Goal: Task Accomplishment & Management: Complete application form

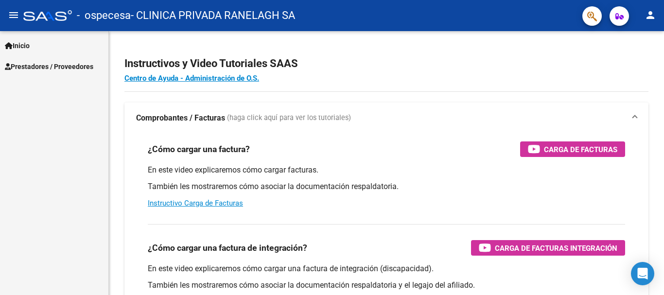
click at [34, 72] on link "Prestadores / Proveedores" at bounding box center [54, 66] width 108 height 21
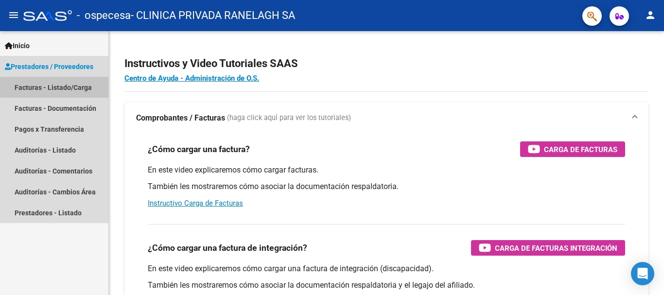
click at [78, 88] on link "Facturas - Listado/Carga" at bounding box center [54, 87] width 108 height 21
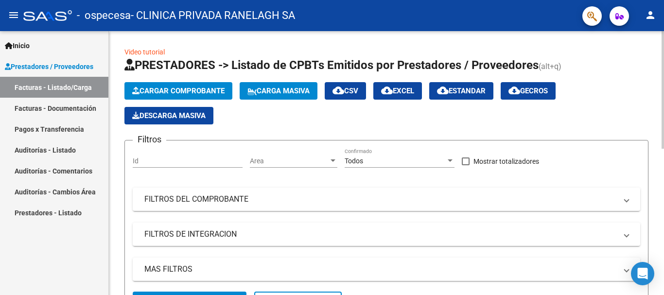
click at [202, 98] on button "Cargar Comprobante" at bounding box center [178, 91] width 108 height 18
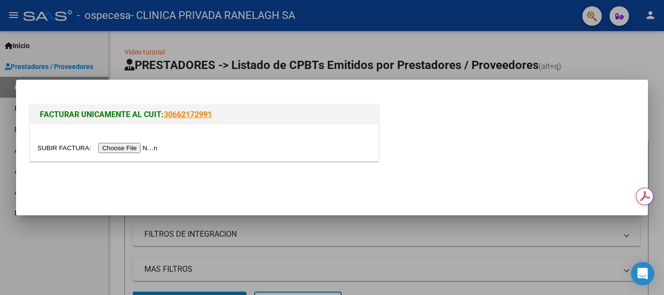
click at [145, 149] on input "file" at bounding box center [98, 148] width 123 height 10
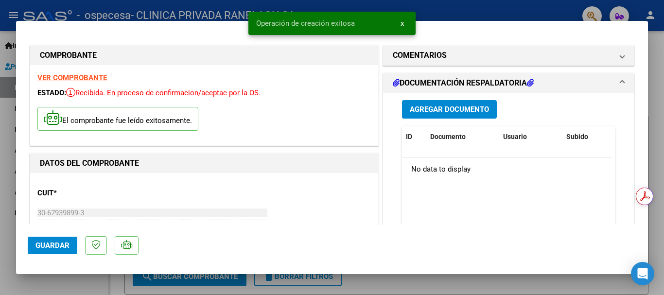
click at [439, 103] on button "Agregar Documento" at bounding box center [449, 109] width 95 height 18
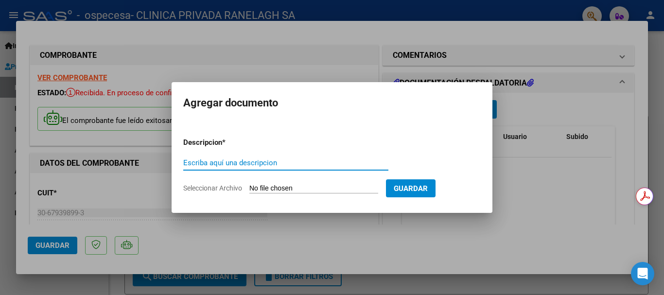
click at [272, 164] on input "Escriba aquí una descripcion" at bounding box center [285, 162] width 205 height 9
type input "Presentacion"
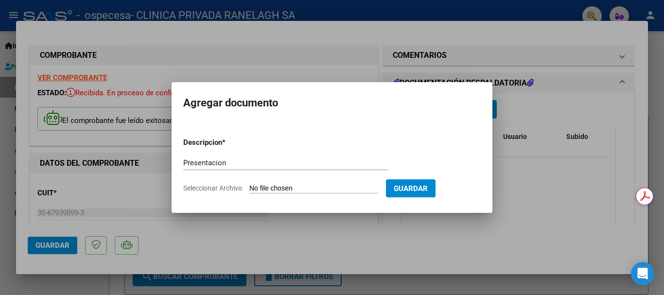
click at [239, 190] on span "Seleccionar Archivo" at bounding box center [212, 188] width 59 height 8
click at [249, 190] on input "Seleccionar Archivo" at bounding box center [313, 188] width 129 height 9
type input "C:\fakepath\Presentacion.pdf"
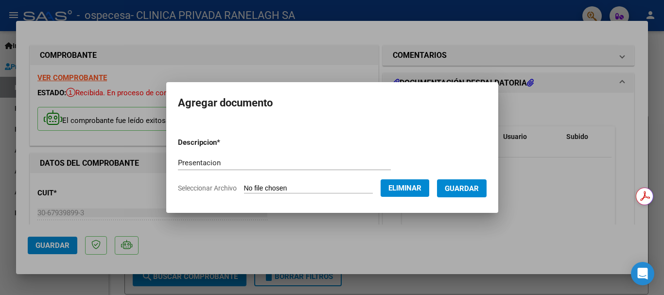
click at [476, 184] on span "Guardar" at bounding box center [462, 188] width 34 height 9
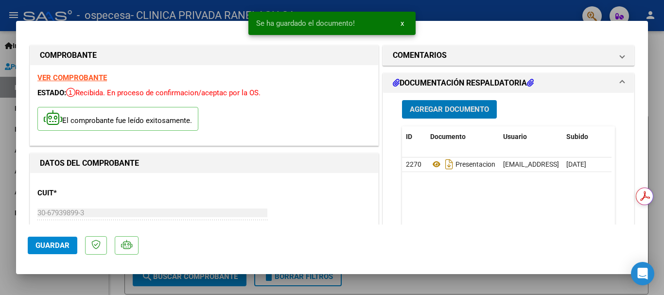
click at [472, 112] on span "Agregar Documento" at bounding box center [449, 109] width 79 height 9
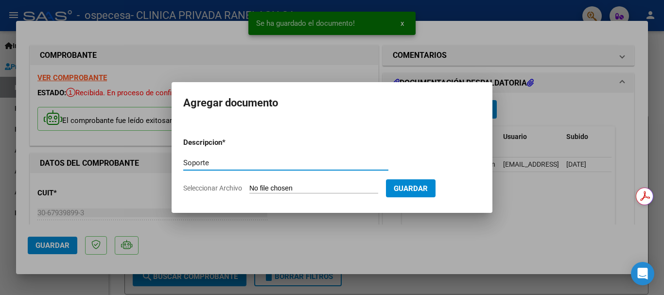
type input "Soporte"
click at [268, 191] on input "Seleccionar Archivo" at bounding box center [313, 188] width 129 height 9
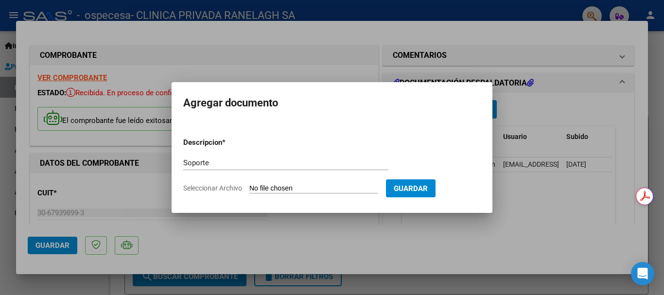
type input "C:\fakepath\soporte.xls"
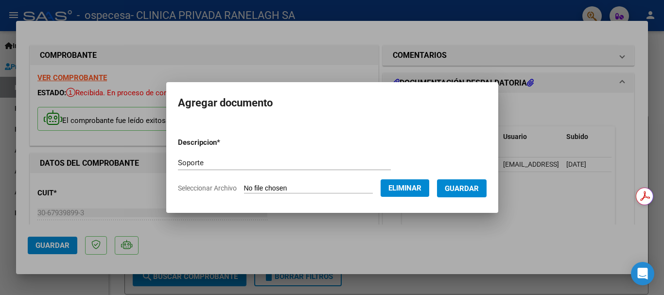
click at [467, 191] on span "Guardar" at bounding box center [462, 188] width 34 height 9
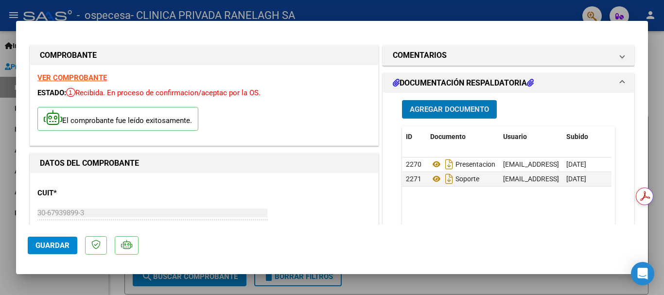
click at [466, 110] on span "Agregar Documento" at bounding box center [449, 109] width 79 height 9
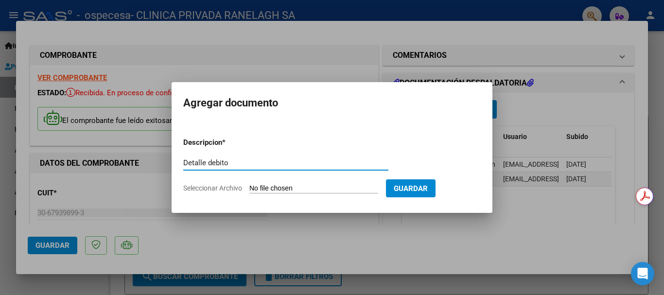
type input "Detalle debito"
click at [283, 190] on input "Seleccionar Archivo" at bounding box center [313, 188] width 129 height 9
type input "C:\fakepath\Debito 7681.pdf"
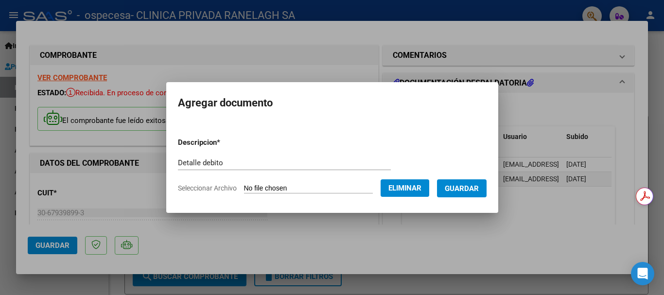
click at [470, 188] on span "Guardar" at bounding box center [462, 188] width 34 height 9
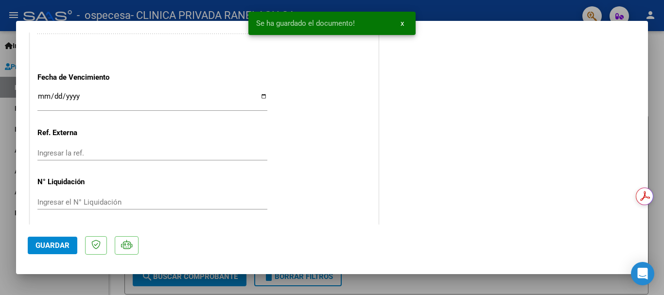
scroll to position [583, 0]
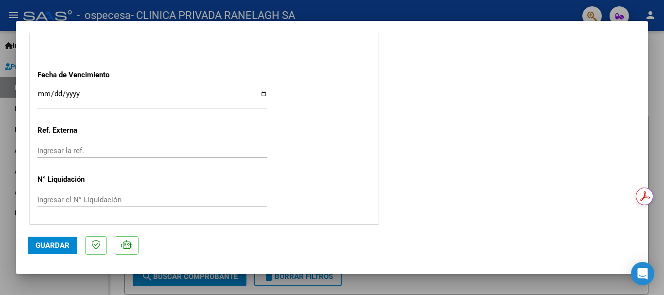
click at [57, 96] on input "Ingresar la fecha" at bounding box center [152, 98] width 230 height 16
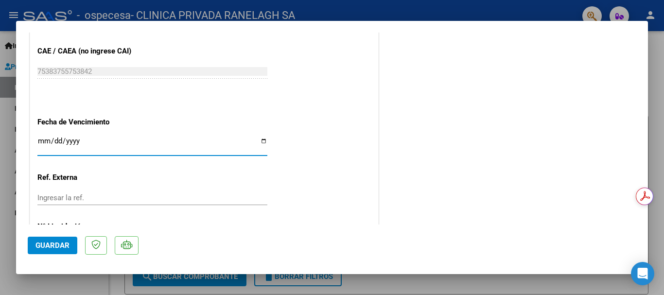
scroll to position [585, 0]
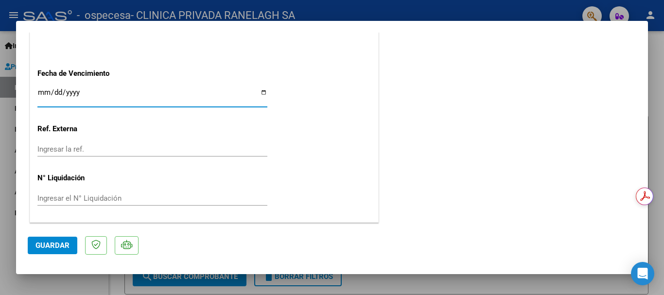
click at [44, 98] on input "Ingresar la fecha" at bounding box center [152, 96] width 230 height 16
click at [46, 91] on input "Ingresar la fecha" at bounding box center [152, 96] width 230 height 16
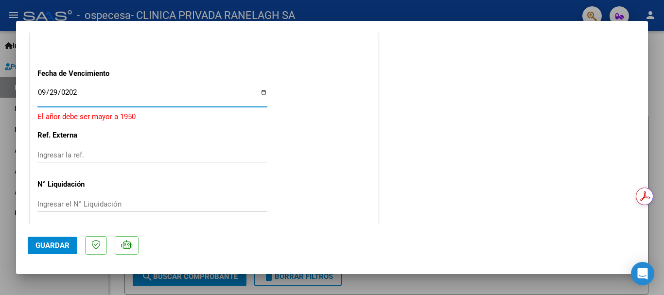
type input "[DATE]"
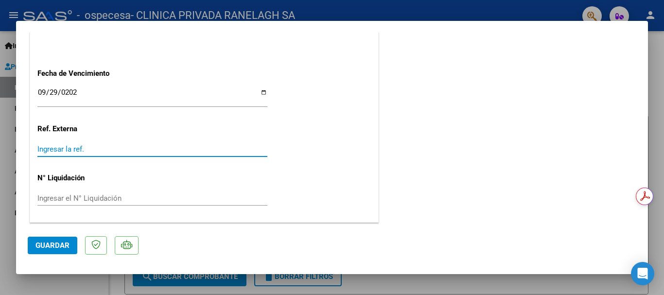
click at [190, 146] on input "Ingresar la ref." at bounding box center [152, 149] width 230 height 9
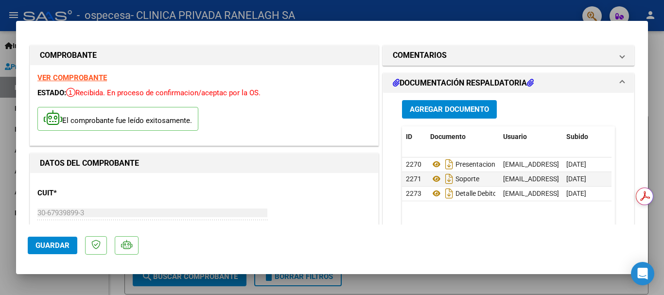
scroll to position [340, 0]
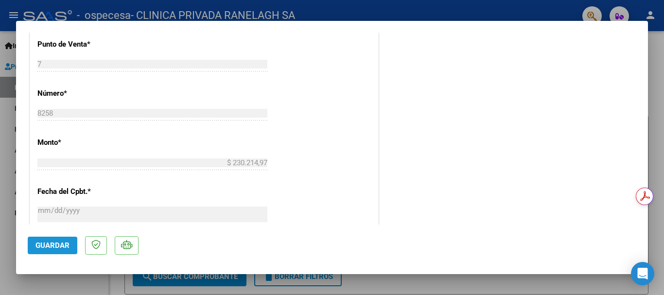
click at [50, 242] on span "Guardar" at bounding box center [52, 245] width 34 height 9
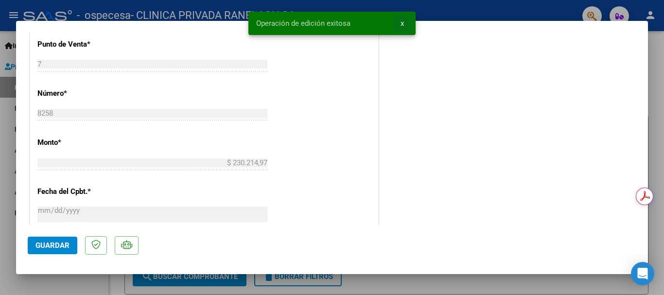
click at [407, 21] on button "x" at bounding box center [402, 24] width 19 height 18
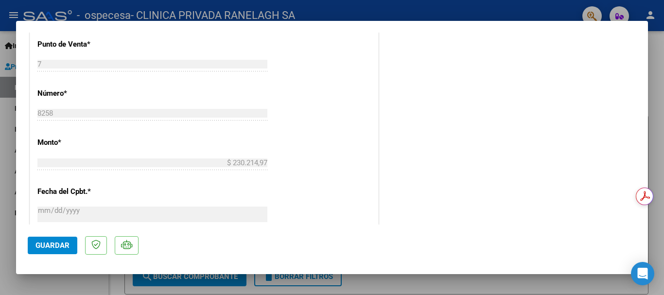
click at [596, 281] on div at bounding box center [332, 147] width 664 height 295
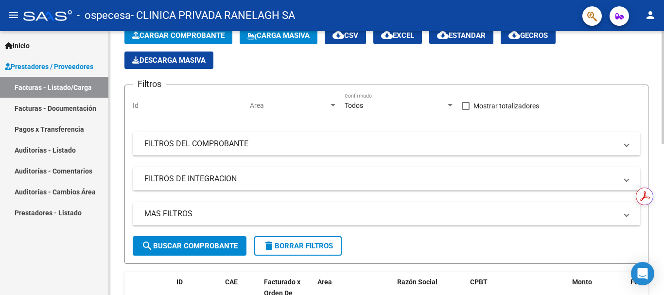
scroll to position [0, 0]
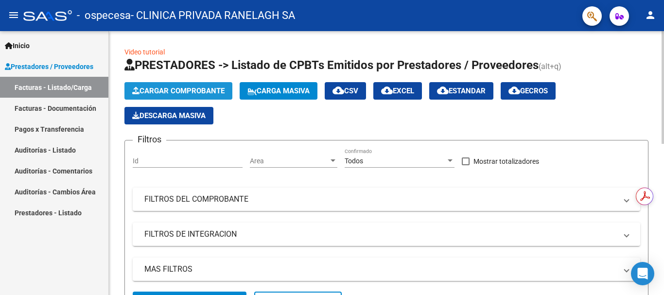
click at [197, 92] on span "Cargar Comprobante" at bounding box center [178, 91] width 92 height 9
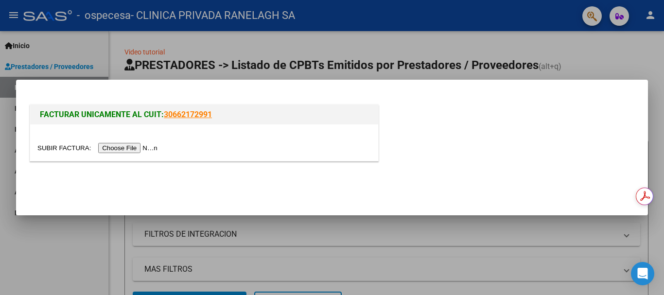
click at [157, 148] on input "file" at bounding box center [98, 148] width 123 height 10
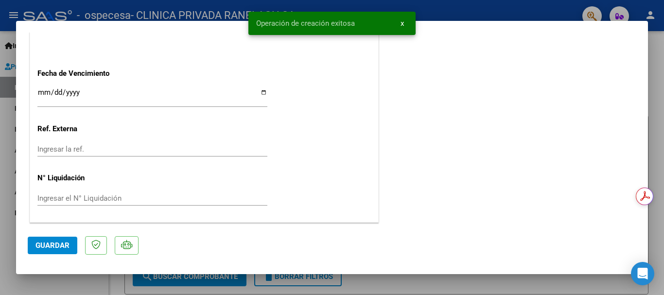
scroll to position [536, 0]
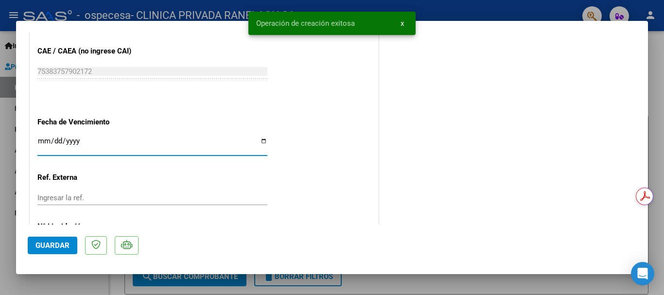
click at [41, 139] on input "Ingresar la fecha" at bounding box center [152, 145] width 230 height 16
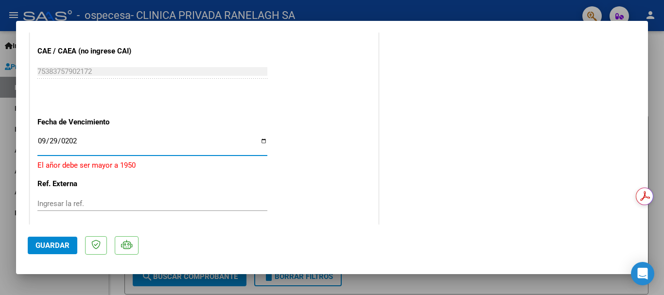
type input "[DATE]"
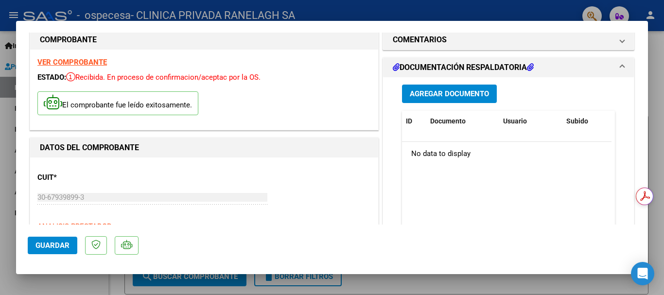
scroll to position [1, 0]
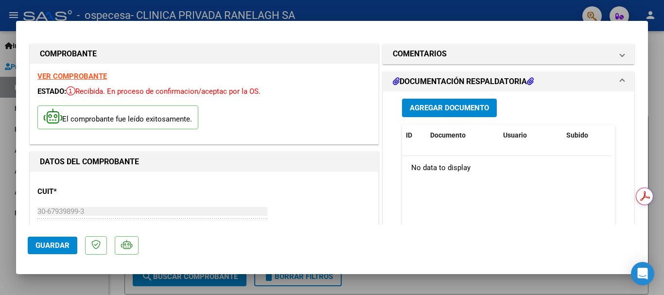
click at [452, 110] on span "Agregar Documento" at bounding box center [449, 108] width 79 height 9
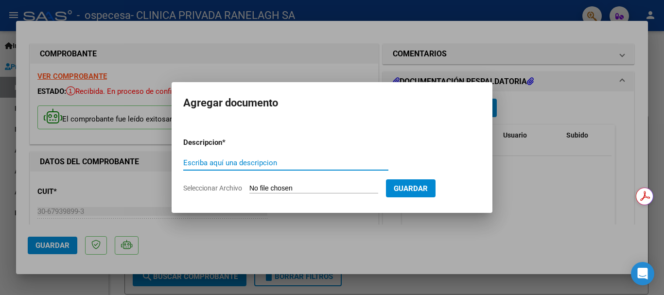
click at [258, 184] on input "Seleccionar Archivo" at bounding box center [313, 188] width 129 height 9
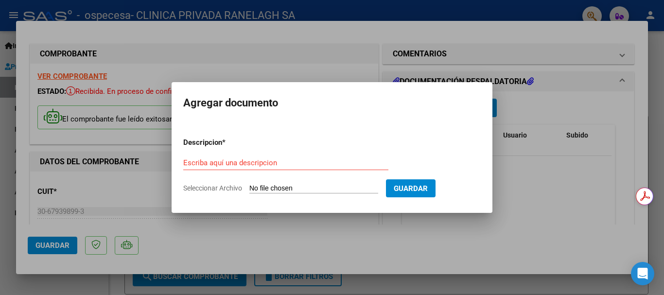
type input "C:\fakepath\Presentacion.pdf"
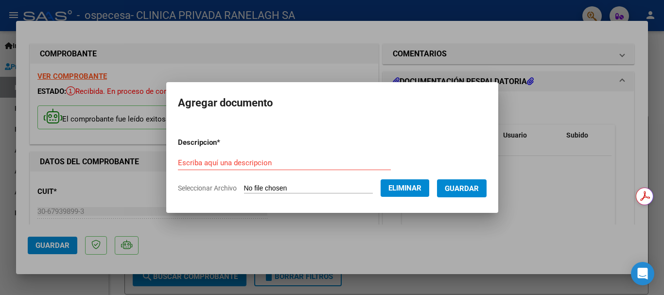
click at [252, 163] on input "Escriba aquí una descripcion" at bounding box center [284, 162] width 213 height 9
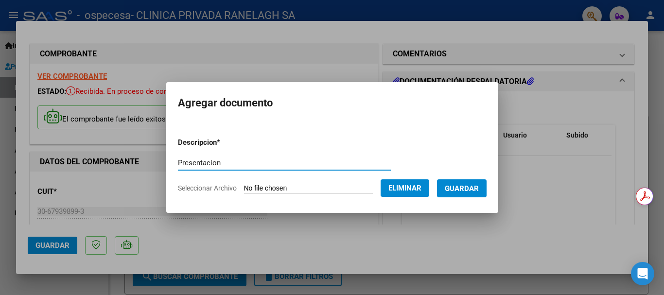
type input "Presentacion"
click at [461, 193] on button "Guardar" at bounding box center [462, 188] width 50 height 18
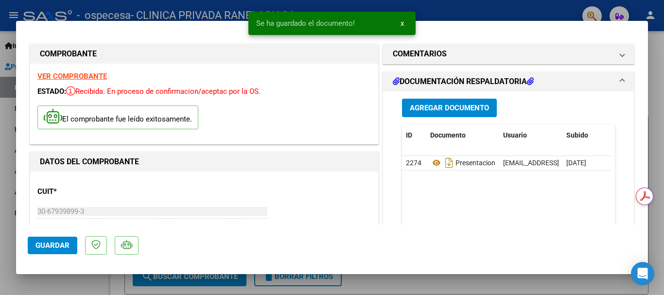
drag, startPoint x: 454, startPoint y: 135, endPoint x: 472, endPoint y: 111, distance: 30.1
click at [472, 111] on div "Agregar Documento ID Documento Usuario Subido Acción 2274 Presentacion [EMAIL_A…" at bounding box center [509, 188] width 228 height 194
click at [472, 111] on span "Agregar Documento" at bounding box center [449, 108] width 79 height 9
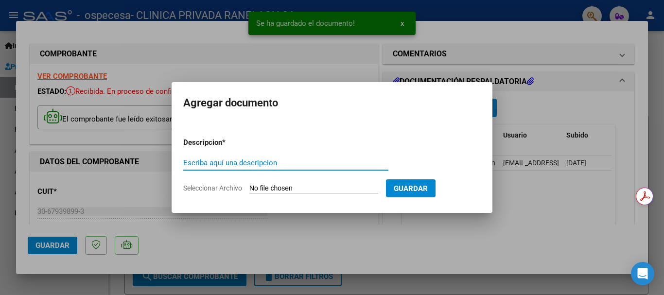
click at [287, 182] on form "Descripcion * Escriba aquí una descripcion Seleccionar Archivo Guardar" at bounding box center [332, 165] width 298 height 71
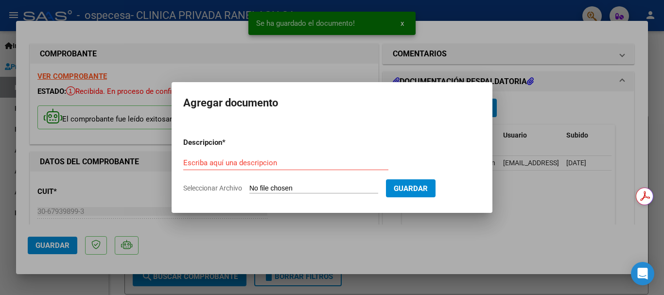
click at [276, 187] on input "Seleccionar Archivo" at bounding box center [313, 188] width 129 height 9
type input "C:\fakepath\Soporte.xls"
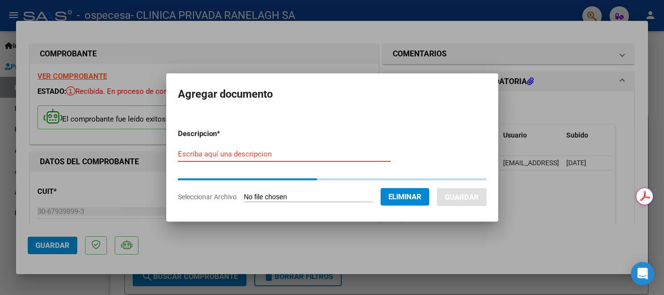
click at [216, 153] on input "Escriba aquí una descripcion" at bounding box center [284, 154] width 213 height 9
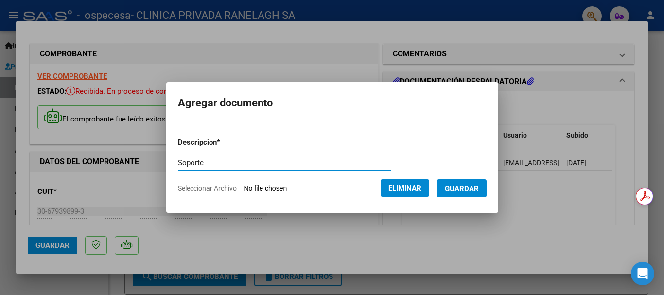
type input "Soporte"
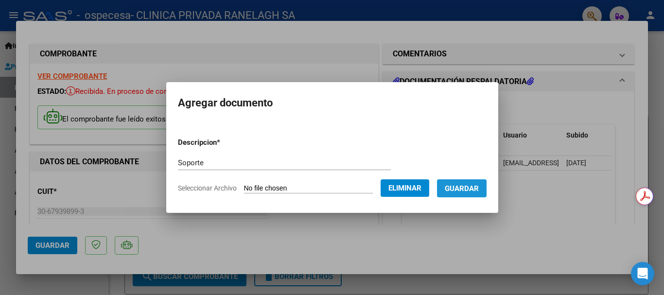
click at [473, 185] on span "Guardar" at bounding box center [462, 188] width 34 height 9
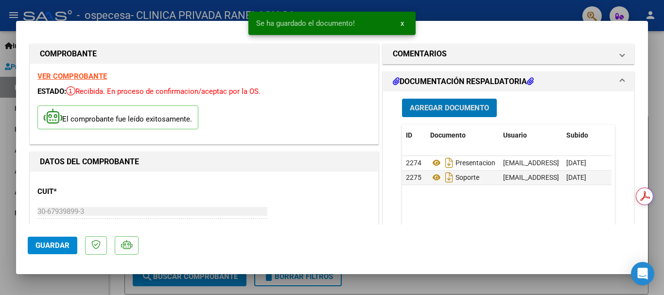
click at [430, 110] on span "Agregar Documento" at bounding box center [449, 108] width 79 height 9
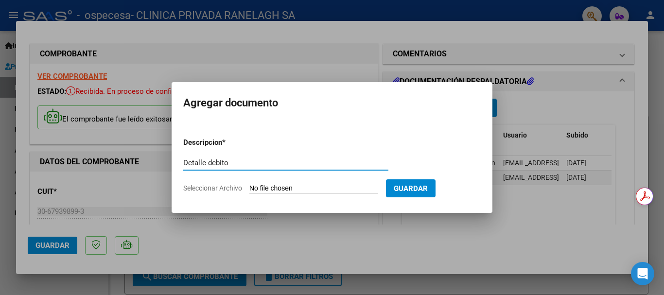
type input "Detalle debito"
click at [231, 191] on span "Seleccionar Archivo" at bounding box center [212, 188] width 59 height 8
click at [249, 191] on input "Seleccionar Archivo" at bounding box center [313, 188] width 129 height 9
type input "C:\fakepath\Debito Ceramica 7747.pdf"
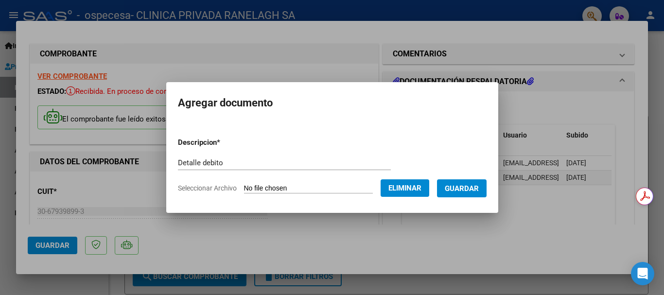
click at [471, 187] on span "Guardar" at bounding box center [462, 188] width 34 height 9
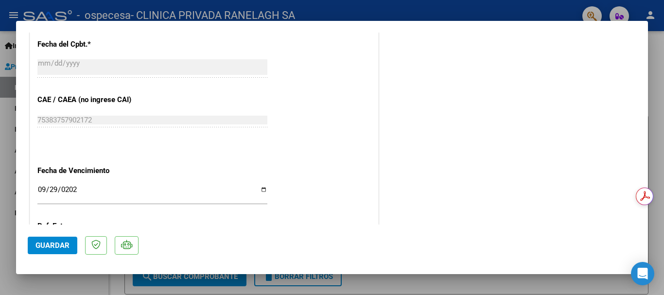
scroll to position [585, 0]
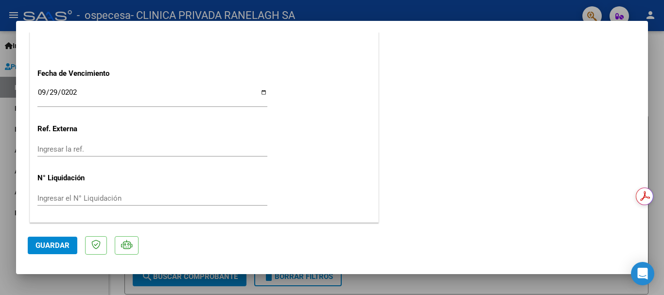
click at [49, 244] on span "Guardar" at bounding box center [52, 245] width 34 height 9
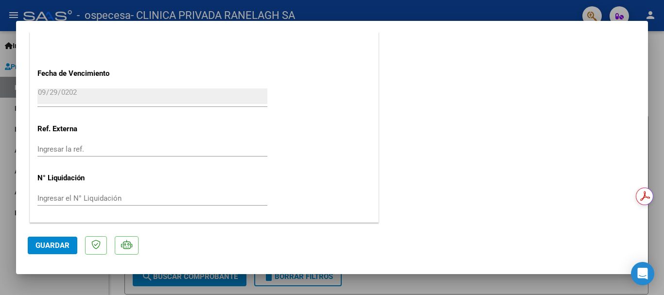
click at [386, 282] on div at bounding box center [332, 147] width 664 height 295
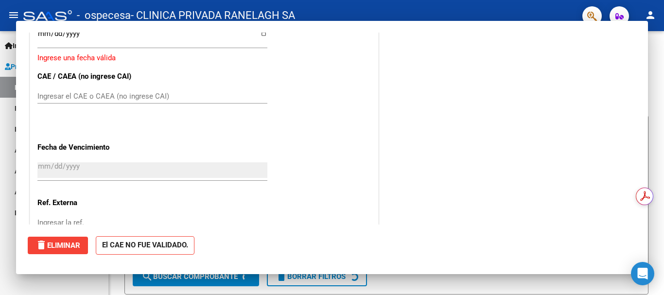
scroll to position [0, 0]
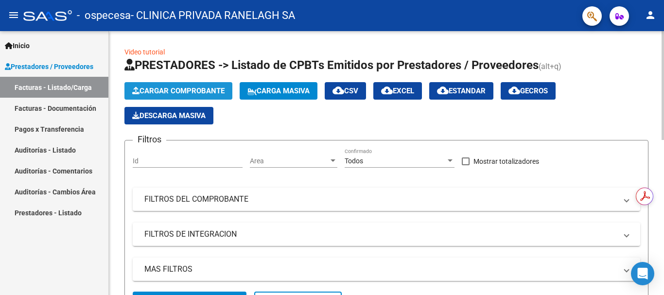
click at [181, 91] on span "Cargar Comprobante" at bounding box center [178, 91] width 92 height 9
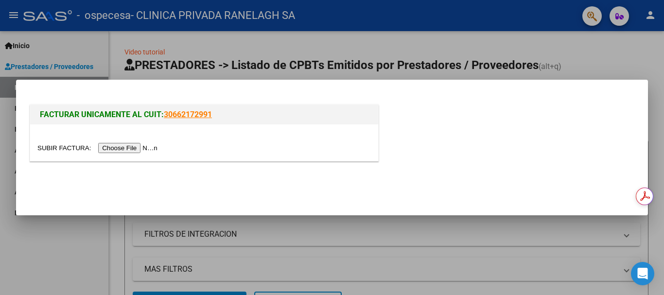
click at [139, 150] on input "file" at bounding box center [98, 148] width 123 height 10
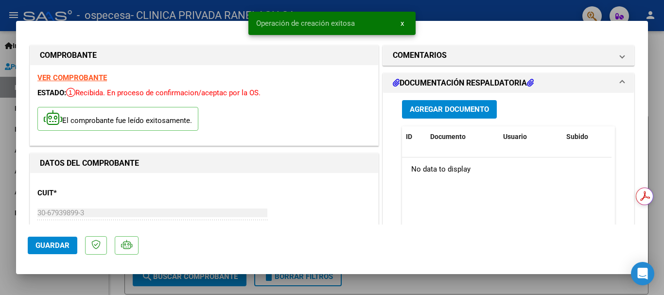
click at [445, 89] on mat-expansion-panel-header "DOCUMENTACIÓN RESPALDATORIA" at bounding box center [508, 82] width 251 height 19
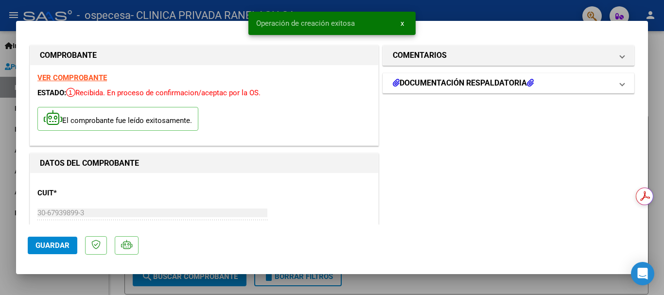
click at [452, 84] on h1 "DOCUMENTACIÓN RESPALDATORIA" at bounding box center [463, 83] width 141 height 12
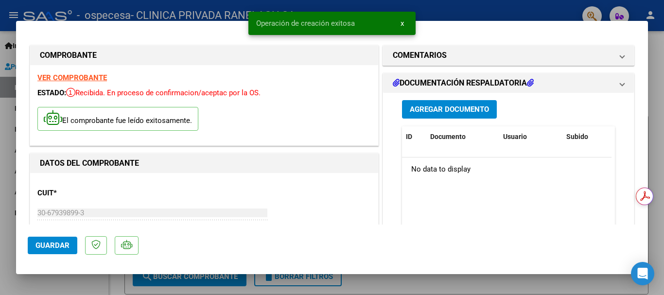
click at [435, 114] on span "Agregar Documento" at bounding box center [449, 109] width 79 height 9
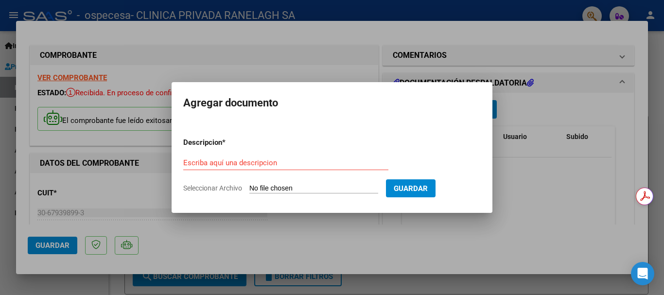
click at [218, 182] on form "Descripcion * Escriba aquí una descripcion Seleccionar Archivo Guardar" at bounding box center [332, 165] width 298 height 71
click at [214, 159] on input "Escriba aquí una descripcion" at bounding box center [285, 162] width 205 height 9
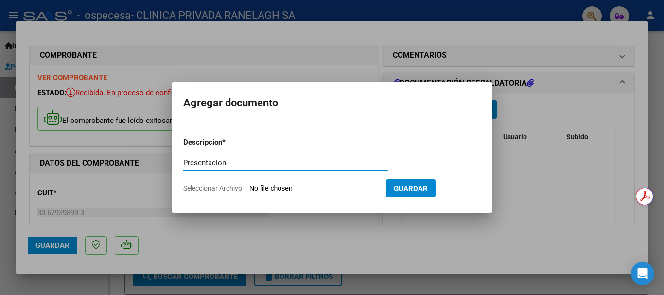
type input "Presentacion"
click at [214, 185] on span "Seleccionar Archivo" at bounding box center [212, 188] width 59 height 8
click at [249, 185] on input "Seleccionar Archivo" at bounding box center [313, 188] width 129 height 9
type input "C:\fakepath\Presentacion.pdf"
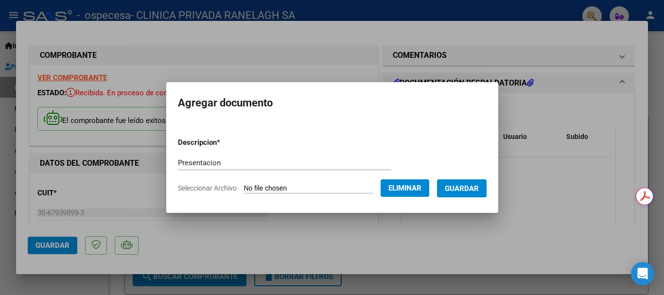
click at [475, 196] on button "Guardar" at bounding box center [462, 188] width 50 height 18
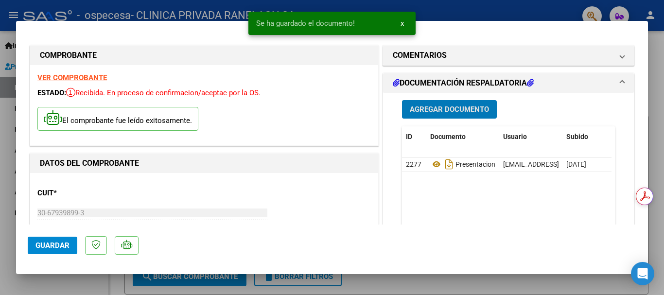
click at [440, 99] on div "Agregar Documento ID Documento Usuario Subido Acción 2277 Presentacion [EMAIL_A…" at bounding box center [509, 190] width 228 height 194
click at [441, 104] on button "Agregar Documento" at bounding box center [449, 109] width 95 height 18
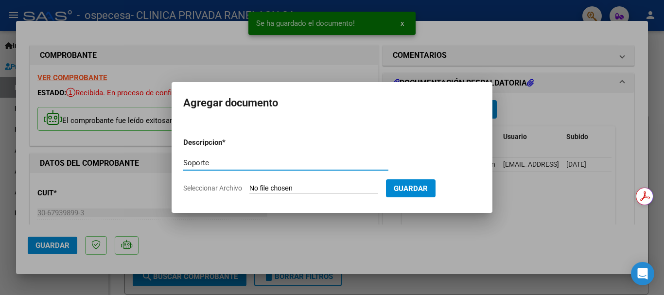
type input "Soporte"
drag, startPoint x: 262, startPoint y: 185, endPoint x: 238, endPoint y: 191, distance: 24.4
click at [248, 190] on form "Descripcion * Soporte Escriba aquí una descripcion Seleccionar Archivo Guardar" at bounding box center [332, 165] width 298 height 71
click at [238, 191] on span "Seleccionar Archivo" at bounding box center [212, 188] width 59 height 8
click at [249, 191] on input "Seleccionar Archivo" at bounding box center [313, 188] width 129 height 9
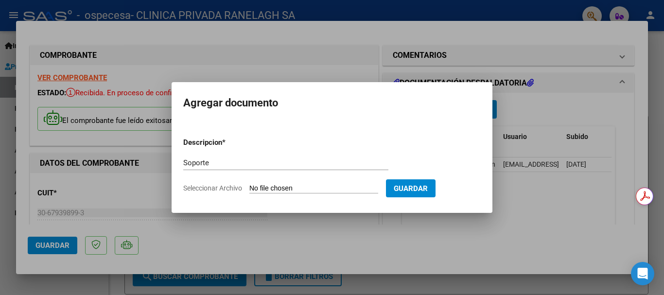
type input "C:\fakepath\Soporte.xls"
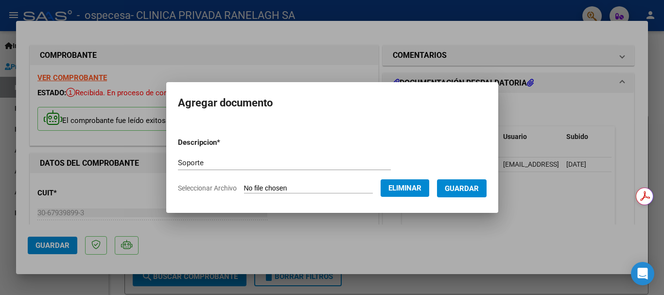
click at [476, 193] on button "Guardar" at bounding box center [462, 188] width 50 height 18
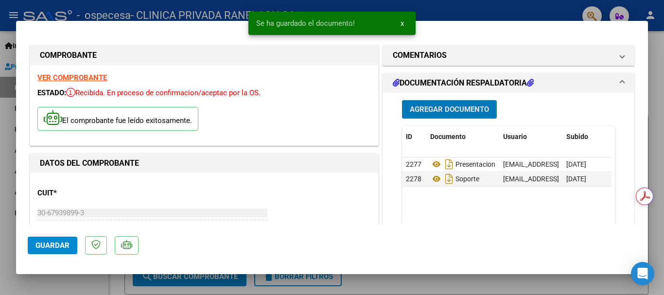
click at [438, 111] on span "Agregar Documento" at bounding box center [449, 109] width 79 height 9
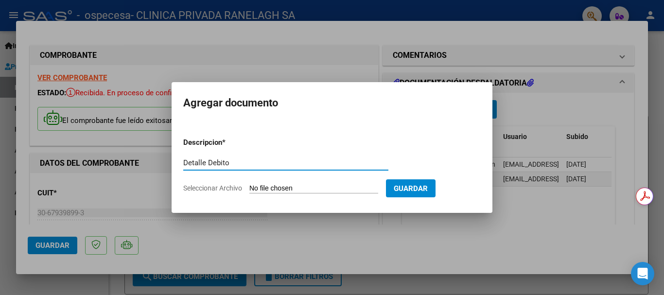
type input "Detalle Debito"
click at [286, 191] on input "Seleccionar Archivo" at bounding box center [313, 188] width 129 height 9
type input "C:\fakepath\Debito Ceramica 7594.pdf"
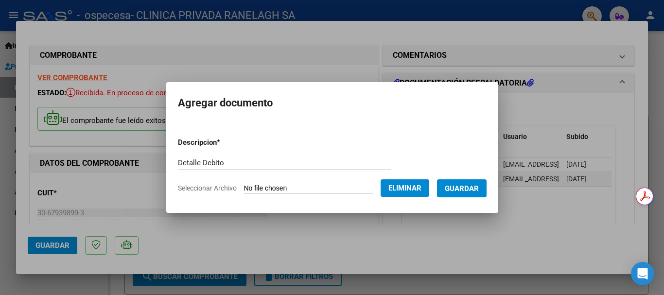
click at [468, 193] on button "Guardar" at bounding box center [462, 188] width 50 height 18
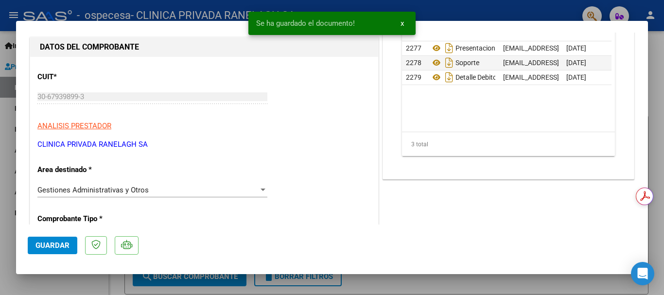
scroll to position [194, 0]
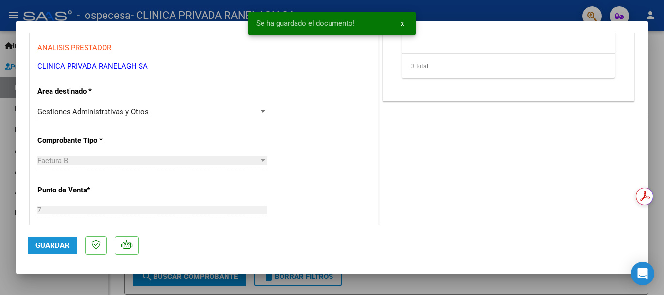
click at [45, 249] on span "Guardar" at bounding box center [52, 245] width 34 height 9
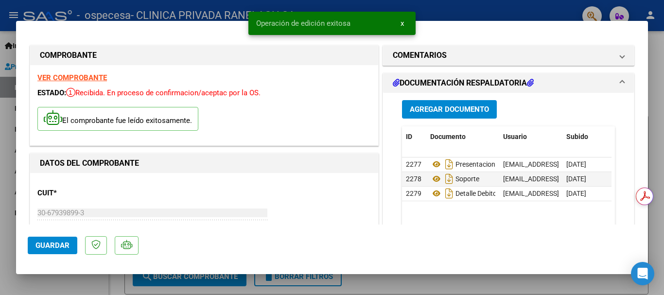
click at [570, 280] on div "COMPROBANTE VER COMPROBANTE ESTADO: Recibida. En proceso de confirmacion/acepta…" at bounding box center [332, 147] width 664 height 295
click at [570, 280] on div at bounding box center [332, 147] width 664 height 295
type input "$ 0,00"
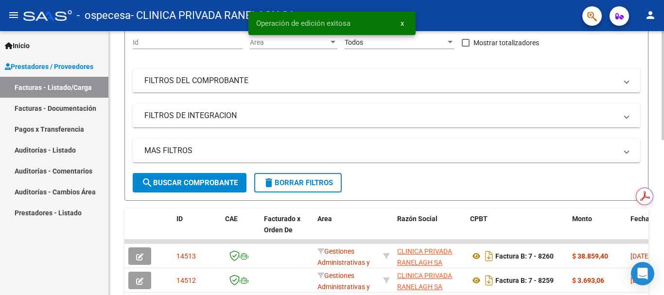
scroll to position [194, 0]
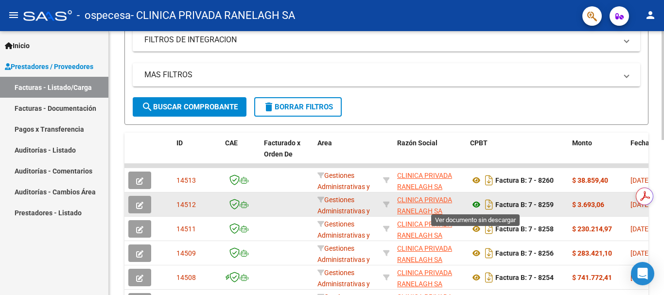
click at [478, 206] on icon at bounding box center [476, 205] width 13 height 12
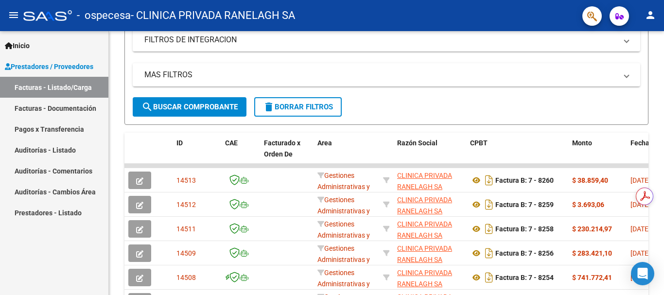
drag, startPoint x: 146, startPoint y: 294, endPoint x: 196, endPoint y: 299, distance: 50.4
click at [196, 295] on html "menu - ospecesa - CLINICA PRIVADA RANELAGH SA person Inicio Instructivos Contac…" at bounding box center [332, 147] width 664 height 295
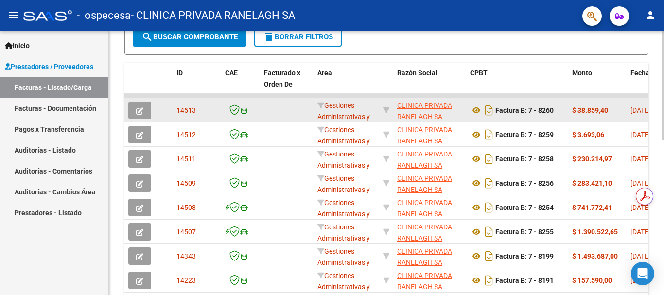
scroll to position [243, 0]
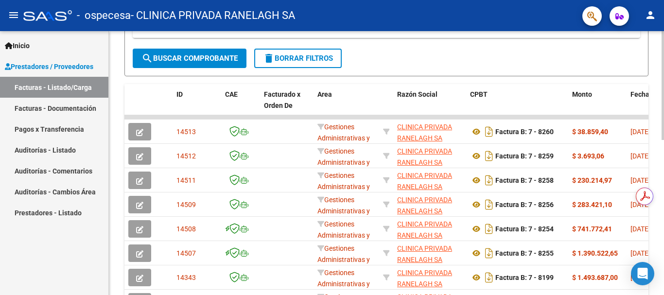
drag, startPoint x: 616, startPoint y: 120, endPoint x: 628, endPoint y: 111, distance: 14.2
click at [623, 119] on datatable-scroller "14513 Gestiones Administrativas y Otros CLINICA PRIVADA RANELAGH SA 30679398993…" at bounding box center [386, 238] width 524 height 247
click at [622, 111] on span at bounding box center [624, 105] width 4 height 43
drag, startPoint x: 625, startPoint y: 106, endPoint x: 567, endPoint y: 104, distance: 57.9
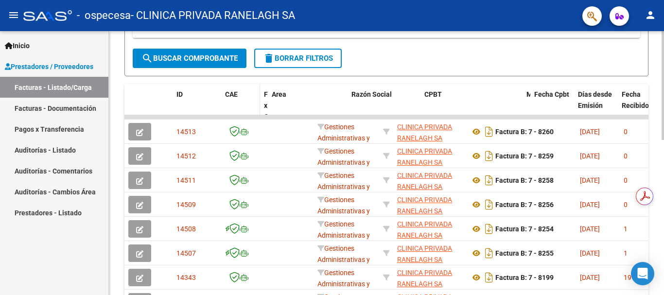
drag, startPoint x: 313, startPoint y: 103, endPoint x: 245, endPoint y: 109, distance: 68.4
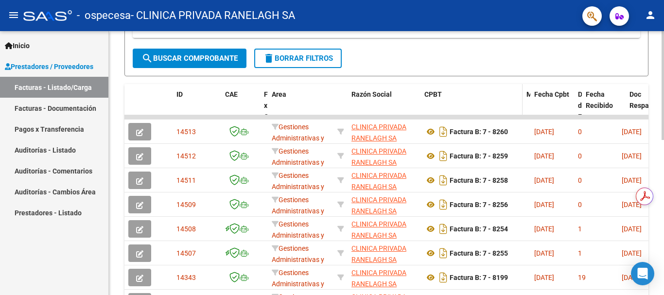
drag, startPoint x: 616, startPoint y: 100, endPoint x: 505, endPoint y: 104, distance: 111.4
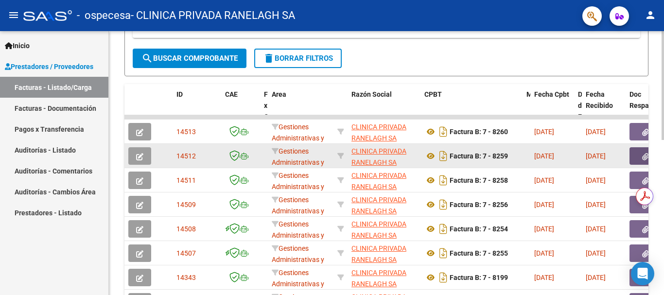
click at [636, 153] on button "button" at bounding box center [645, 156] width 31 height 18
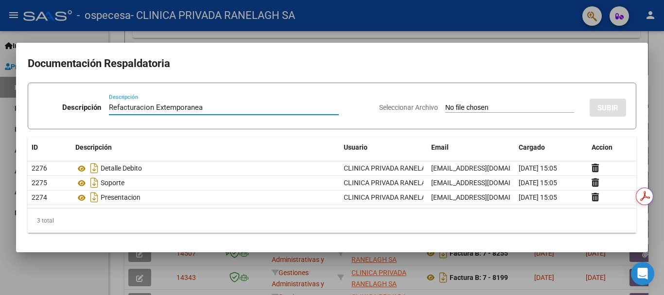
type input "Refacturacion Extemporanea"
click at [452, 273] on div at bounding box center [332, 147] width 664 height 295
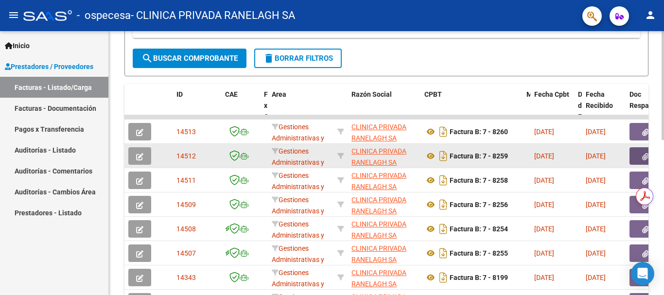
click at [645, 158] on icon "button" at bounding box center [645, 156] width 6 height 7
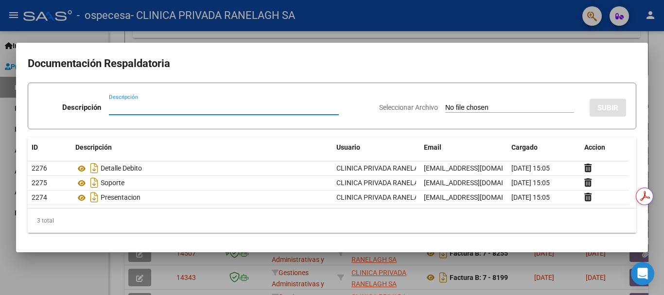
click at [530, 275] on div at bounding box center [332, 147] width 664 height 295
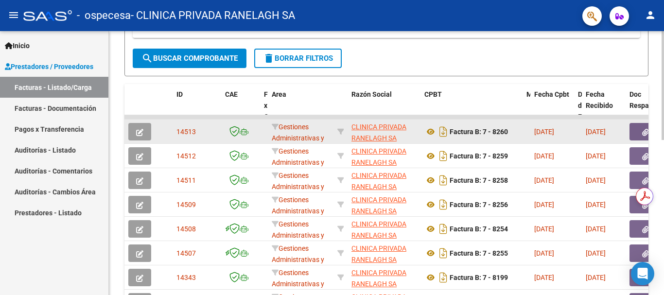
click at [636, 136] on button "button" at bounding box center [645, 132] width 31 height 18
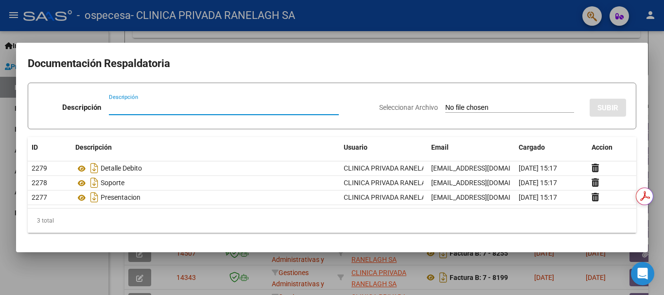
click at [541, 266] on div at bounding box center [332, 147] width 664 height 295
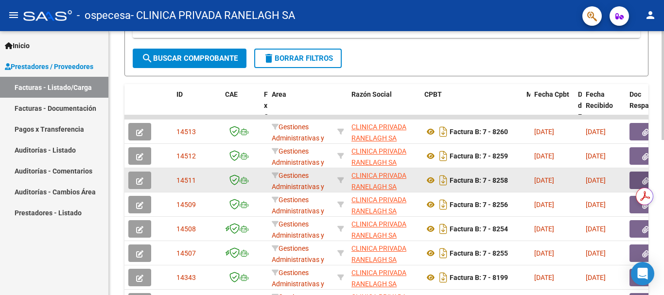
click at [633, 173] on button "button" at bounding box center [645, 181] width 31 height 18
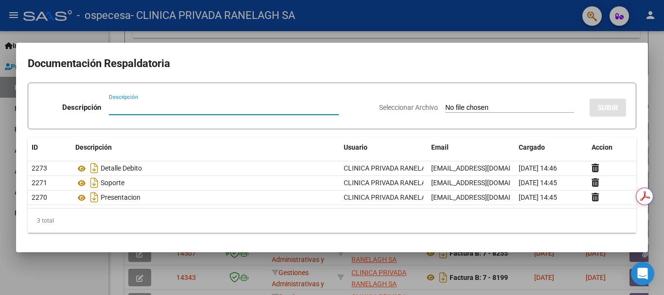
click at [485, 265] on div at bounding box center [332, 147] width 664 height 295
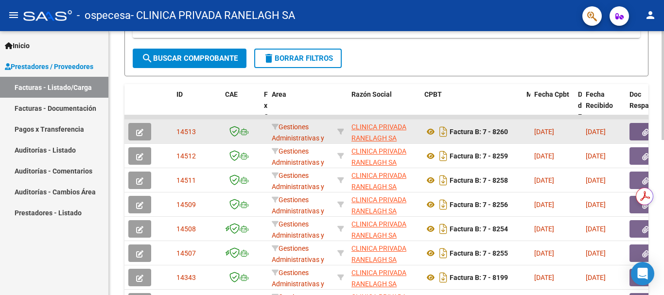
click at [640, 129] on button "button" at bounding box center [645, 132] width 31 height 18
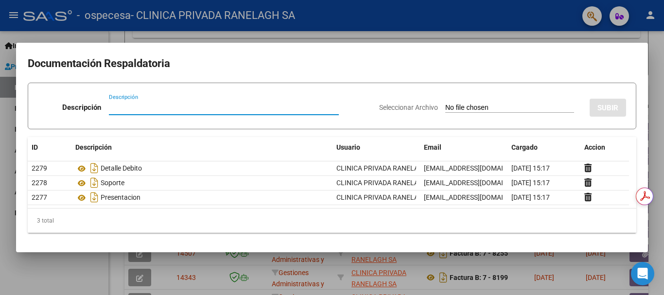
click at [232, 263] on div at bounding box center [332, 147] width 664 height 295
